Goal: Transaction & Acquisition: Purchase product/service

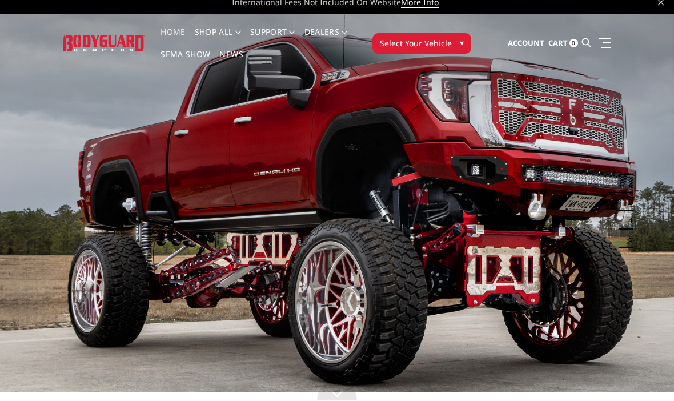
scroll to position [9, 0]
click at [533, 281] on img at bounding box center [337, 202] width 674 height 379
click at [529, 279] on img at bounding box center [337, 202] width 674 height 379
click at [517, 275] on img at bounding box center [337, 202] width 674 height 379
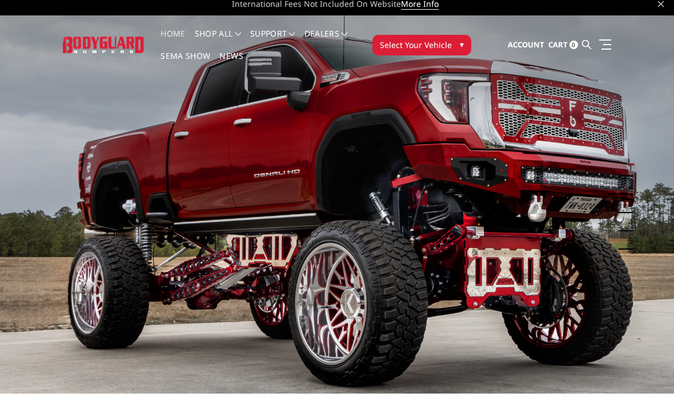
click at [275, 273] on img at bounding box center [337, 204] width 674 height 379
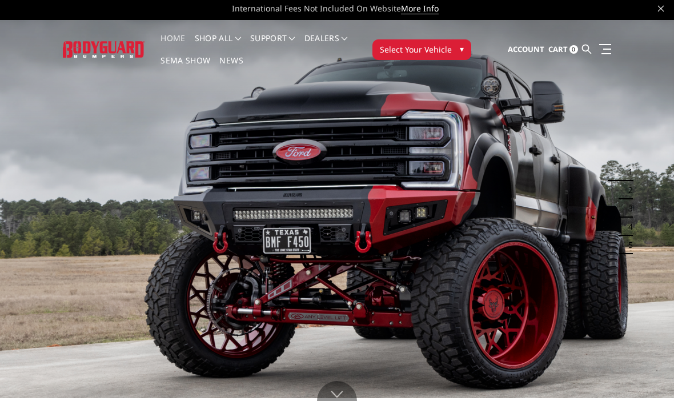
scroll to position [2, 0]
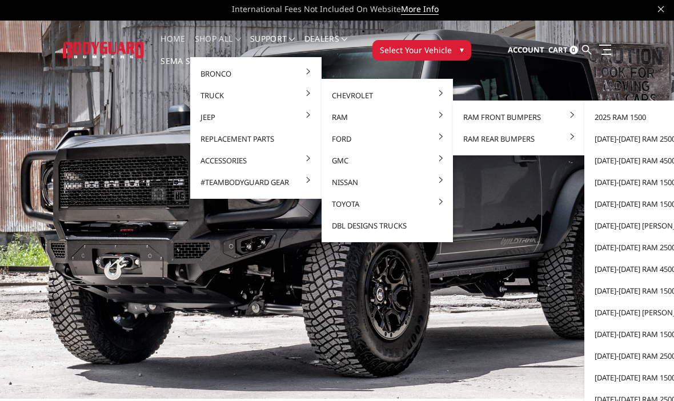
click at [647, 140] on link "[DATE]-[DATE] Ram 2500/3500" at bounding box center [650, 139] width 122 height 22
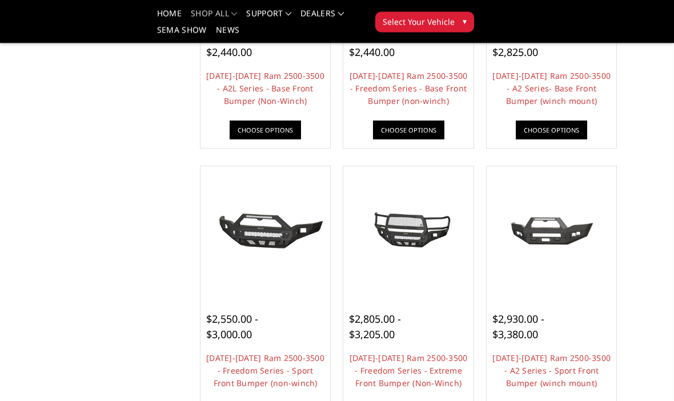
scroll to position [561, 0]
click at [251, 357] on link "2019-2025 Ram 2500-3500 - Freedom Series - Sport Front Bumper (non-winch)" at bounding box center [265, 371] width 118 height 36
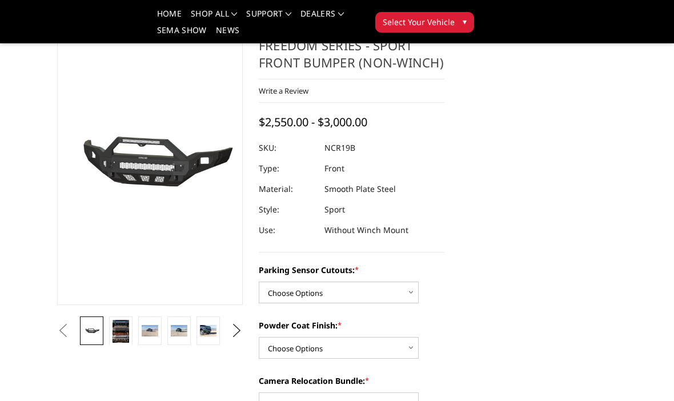
scroll to position [58, 0]
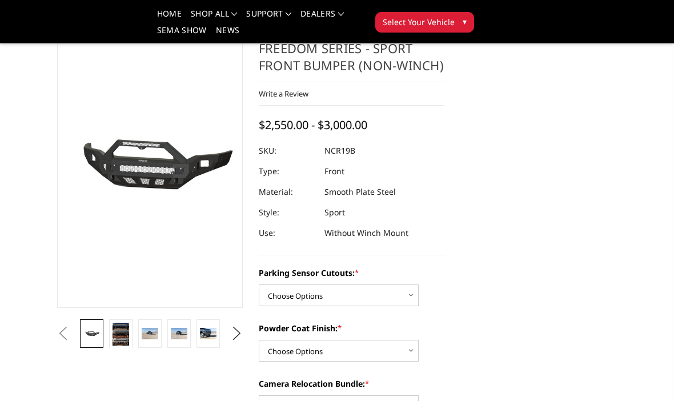
click at [150, 334] on img at bounding box center [150, 333] width 17 height 11
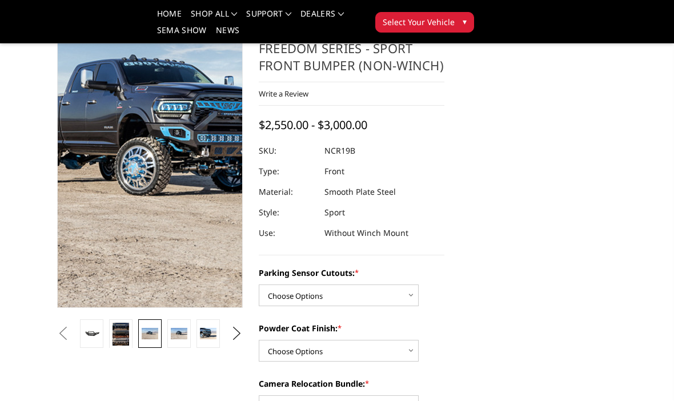
click at [147, 180] on img at bounding box center [159, 155] width 731 height 483
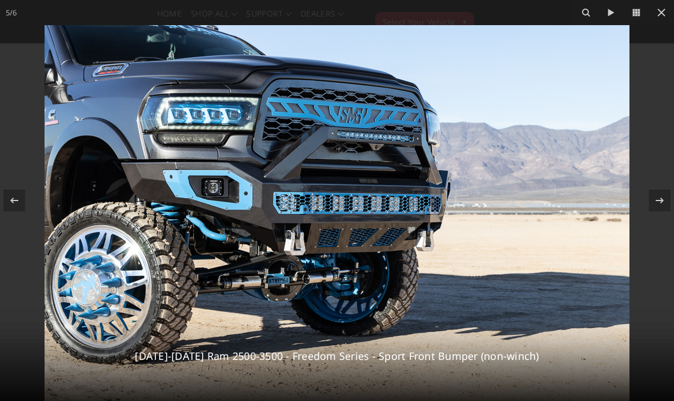
click at [662, 14] on icon at bounding box center [662, 13] width 14 height 14
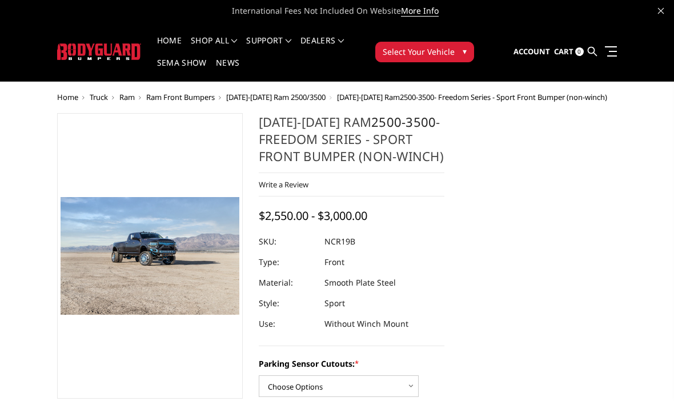
scroll to position [0, 0]
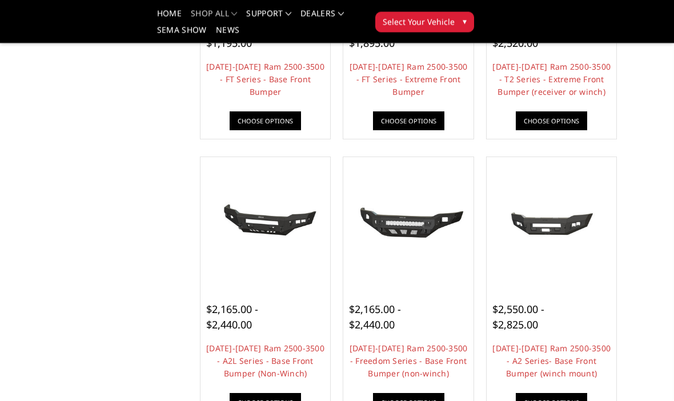
scroll to position [288, 0]
click at [410, 282] on div at bounding box center [408, 222] width 125 height 125
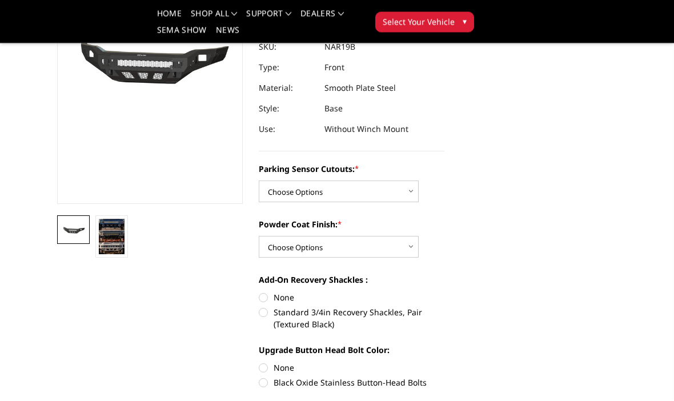
click at [111, 242] on img at bounding box center [112, 236] width 26 height 35
